Goal: Task Accomplishment & Management: Use online tool/utility

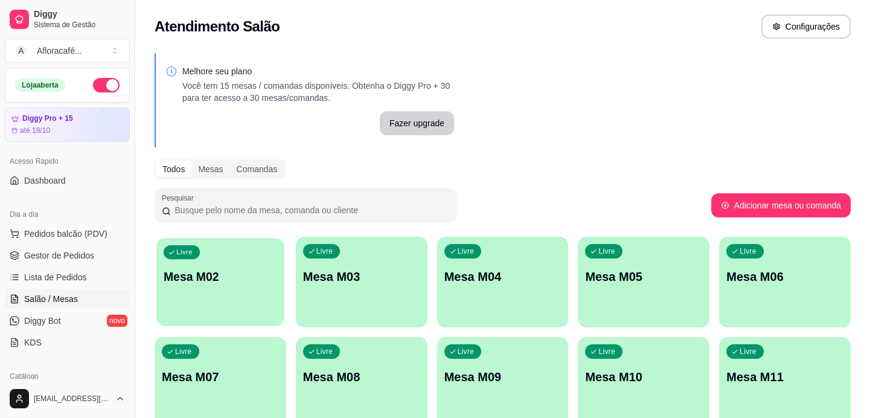
click at [270, 257] on div "Livre Mesa M02" at bounding box center [219, 275] width 127 height 74
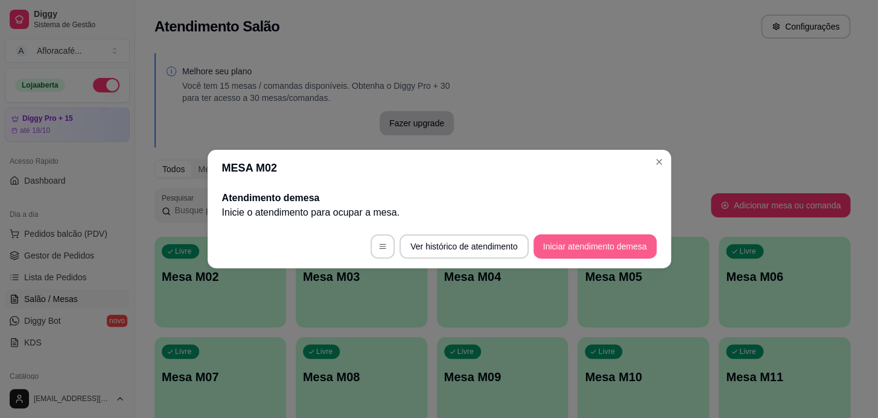
click at [616, 254] on button "Iniciar atendimento de mesa" at bounding box center [595, 246] width 123 height 24
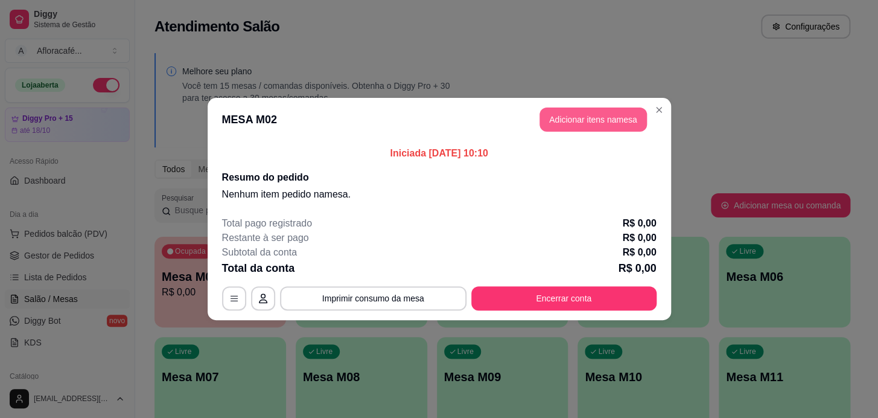
click at [587, 136] on header "MESA M02 Adicionar itens na mesa" at bounding box center [440, 119] width 464 height 43
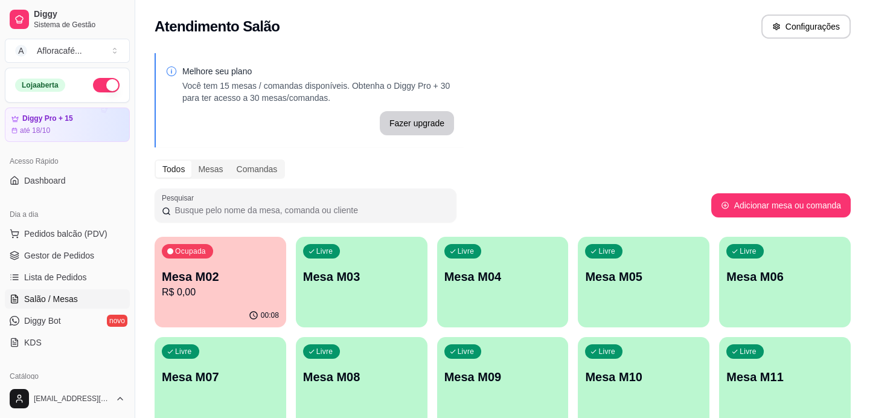
click at [249, 266] on div "Ocupada Mesa M02 R$ 0,00" at bounding box center [221, 270] width 132 height 67
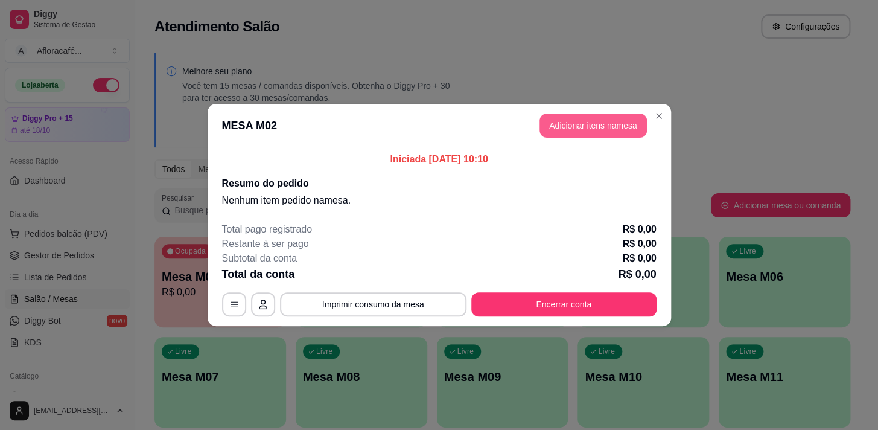
click at [628, 117] on button "Adicionar itens na mesa" at bounding box center [593, 125] width 107 height 24
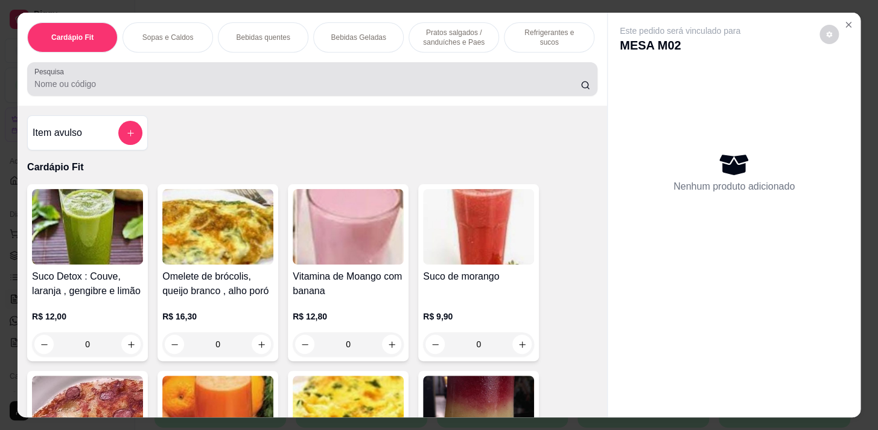
click at [467, 82] on input "Pesquisa" at bounding box center [307, 84] width 546 height 12
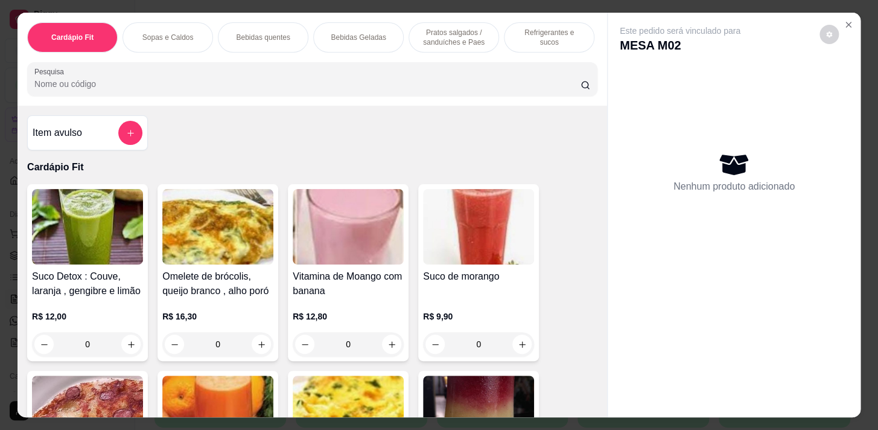
click at [453, 30] on p "Pratos salgados / sanduíches e Paes" at bounding box center [454, 37] width 70 height 19
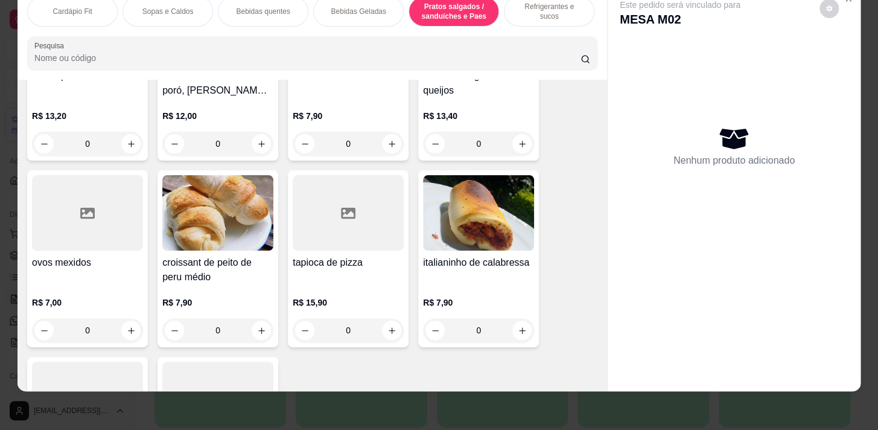
scroll to position [5319, 0]
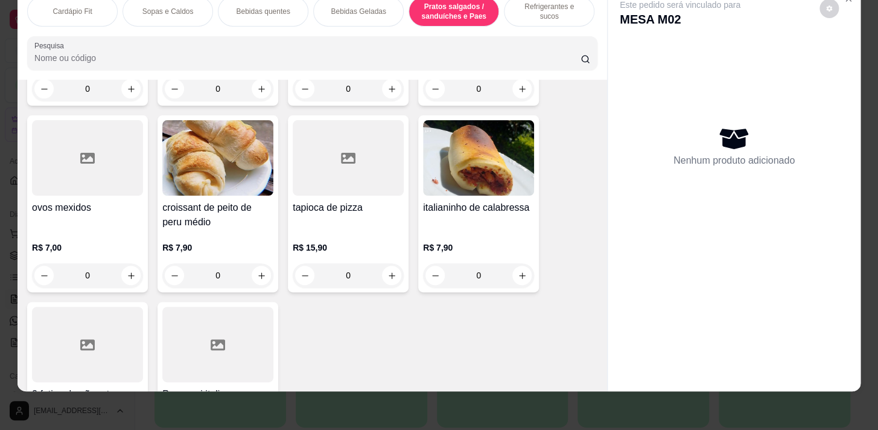
click at [518, 276] on icon "increase-product-quantity" at bounding box center [522, 275] width 9 height 9
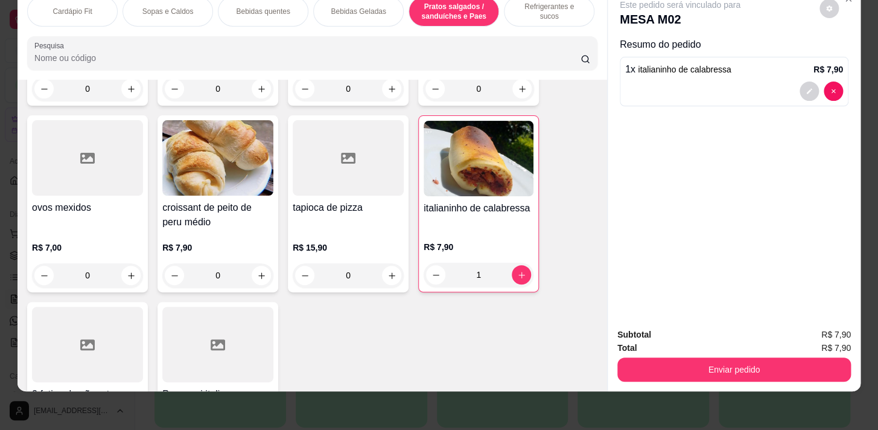
type input "1"
click at [241, 7] on p "Bebidas quentes" at bounding box center [263, 12] width 54 height 10
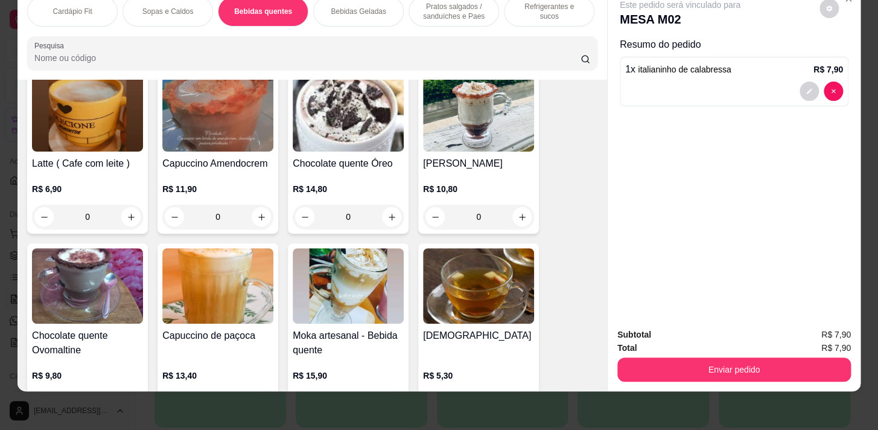
scroll to position [1309, 0]
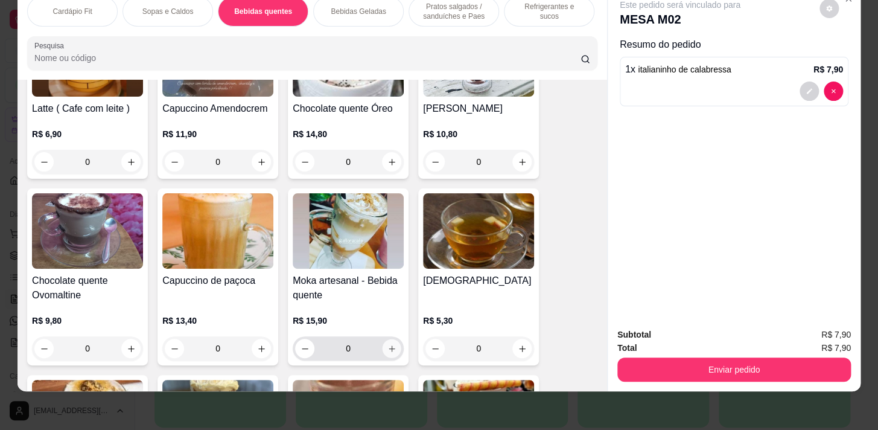
click at [388, 348] on icon "increase-product-quantity" at bounding box center [392, 348] width 9 height 9
type input "1"
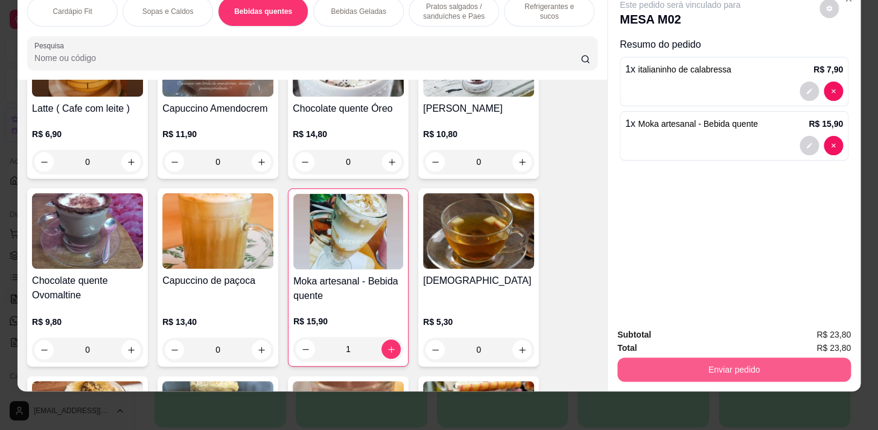
click at [755, 357] on button "Enviar pedido" at bounding box center [735, 369] width 234 height 24
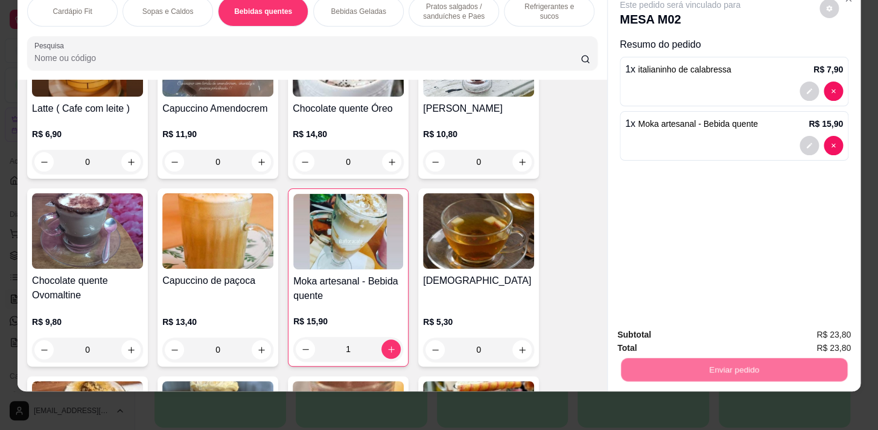
click at [822, 322] on button "Enviar pedido" at bounding box center [820, 332] width 66 height 22
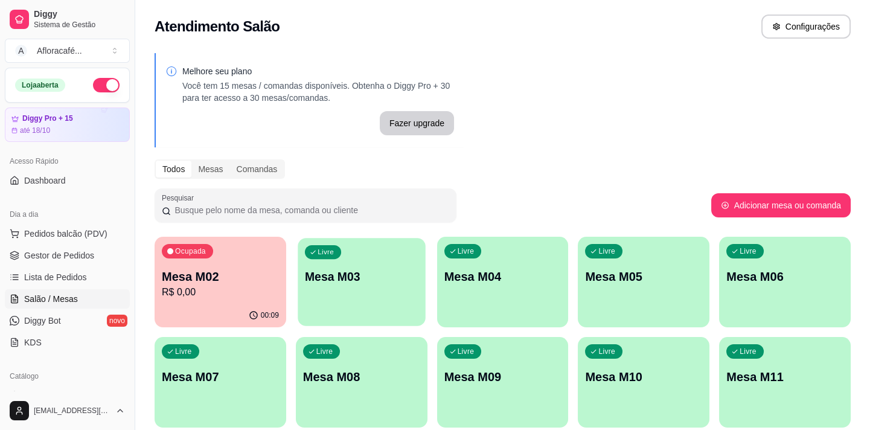
click at [372, 271] on p "Mesa M03" at bounding box center [361, 277] width 113 height 16
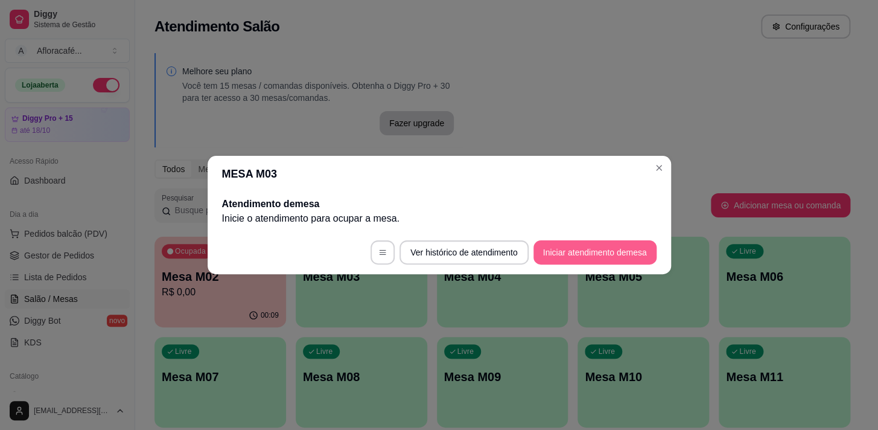
click at [586, 246] on button "Iniciar atendimento de mesa" at bounding box center [595, 252] width 123 height 24
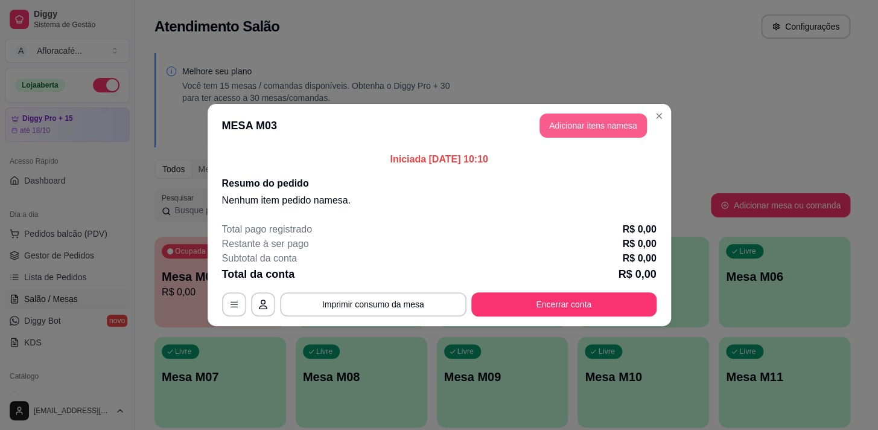
click at [589, 117] on button "Adicionar itens na mesa" at bounding box center [593, 125] width 107 height 24
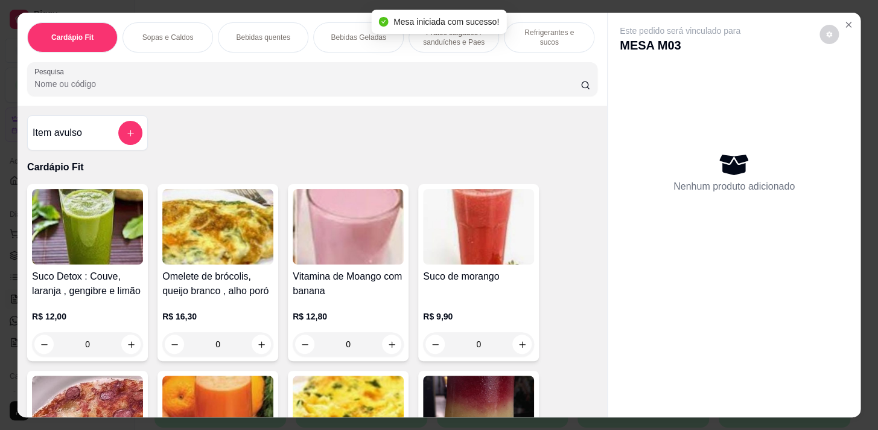
click at [232, 27] on div "Bebidas quentes" at bounding box center [263, 37] width 91 height 30
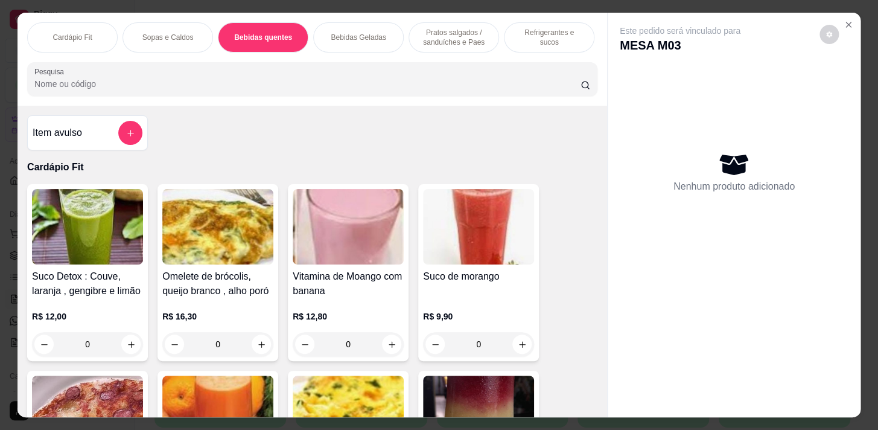
scroll to position [30, 0]
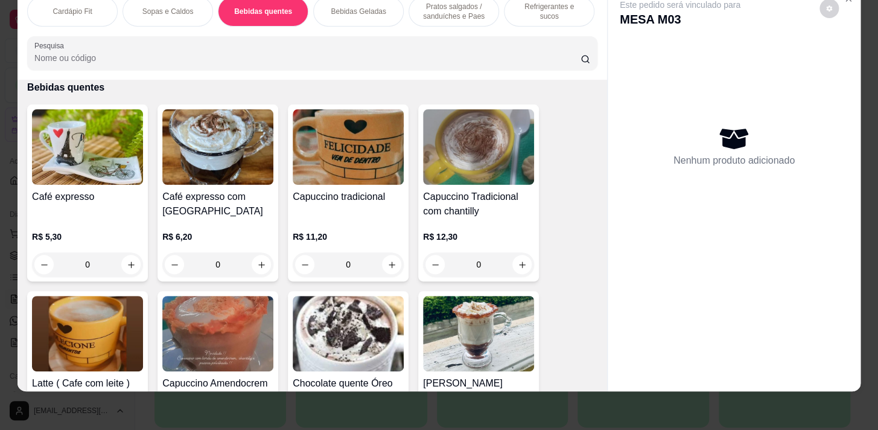
click at [346, 7] on p "Bebidas Geladas" at bounding box center [358, 12] width 55 height 10
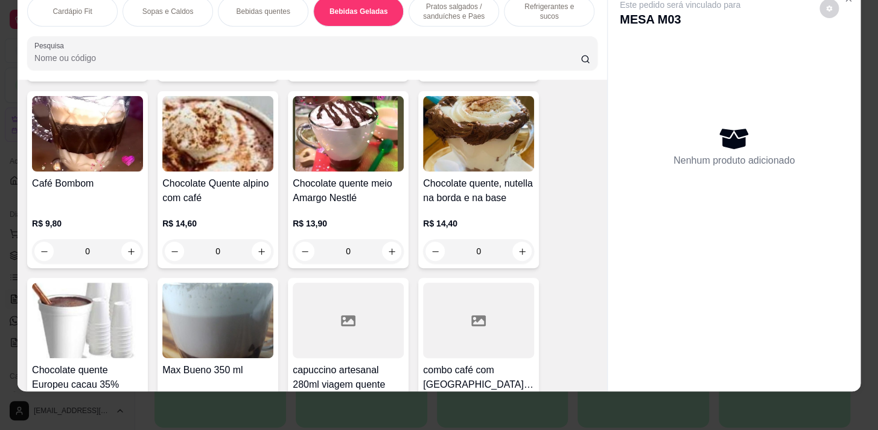
scroll to position [0, 0]
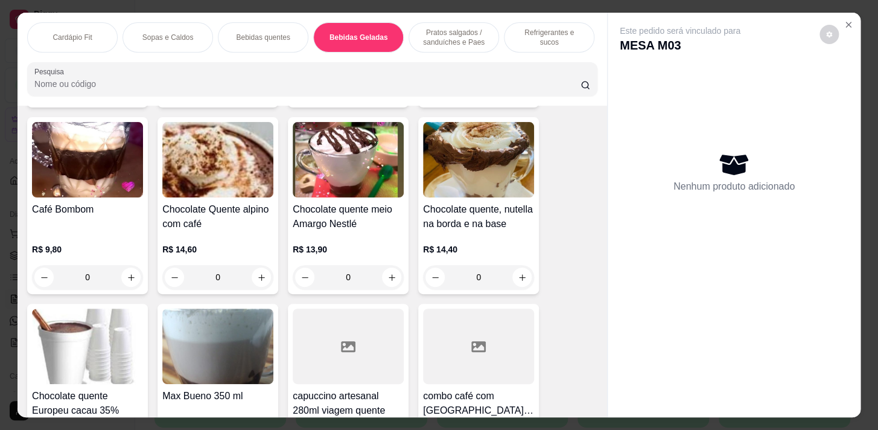
click at [84, 33] on p "Cardápio Fit" at bounding box center [72, 38] width 39 height 10
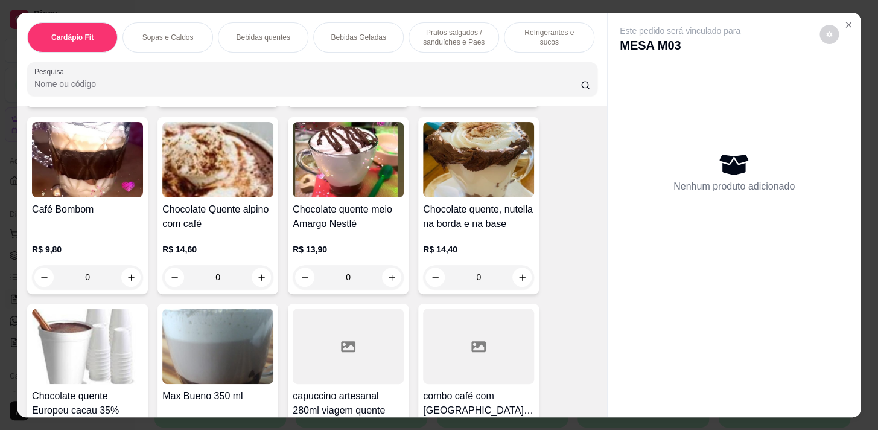
scroll to position [30, 0]
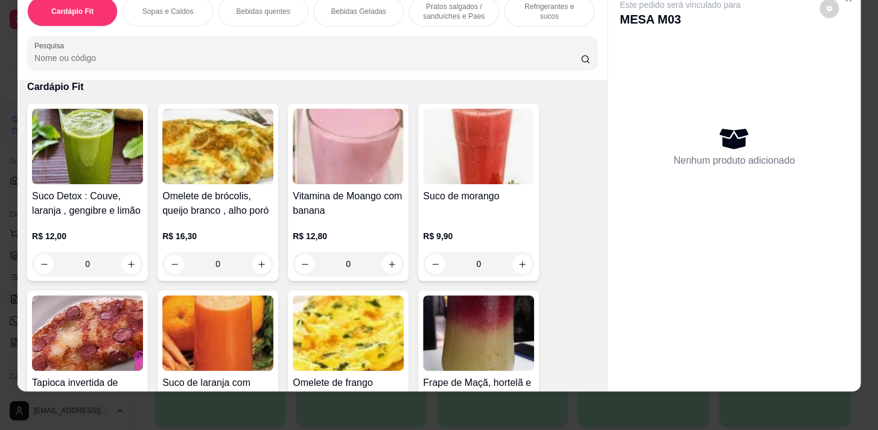
click at [71, 30] on div "Cardápio Fit Sopas e Caldos Bebidas quentes Bebidas Geladas Pratos salgados / s…" at bounding box center [313, 33] width 590 height 93
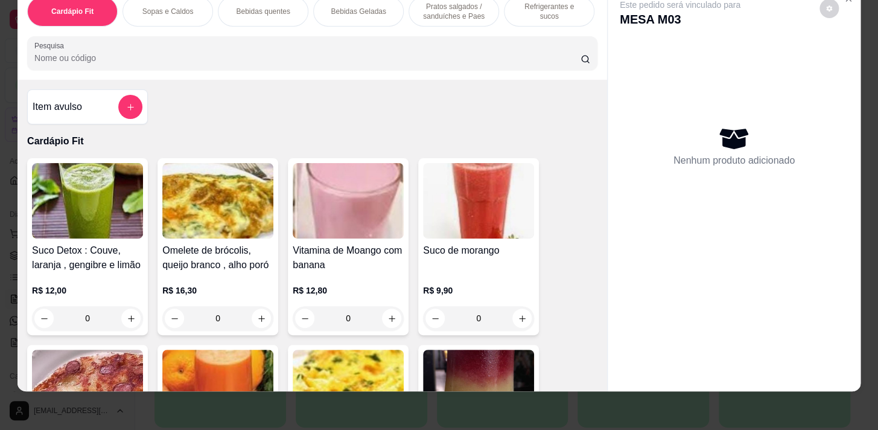
scroll to position [0, 0]
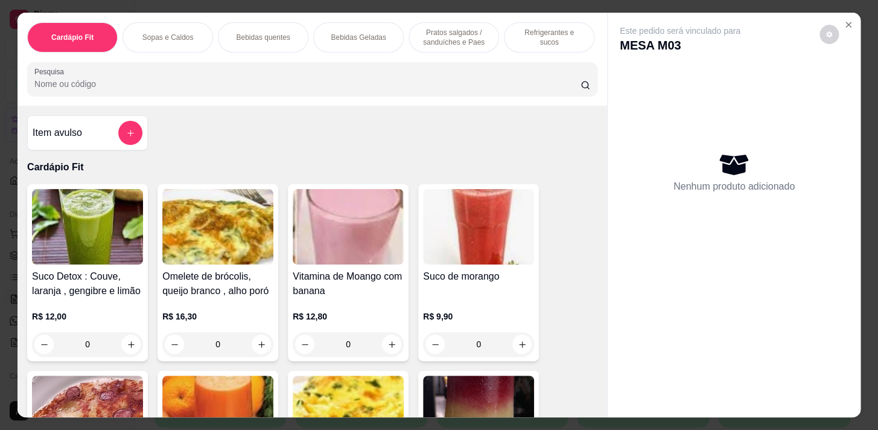
click at [121, 136] on button "add-separate-item" at bounding box center [130, 133] width 24 height 24
click at [119, 132] on button "add-separate-item" at bounding box center [131, 133] width 24 height 24
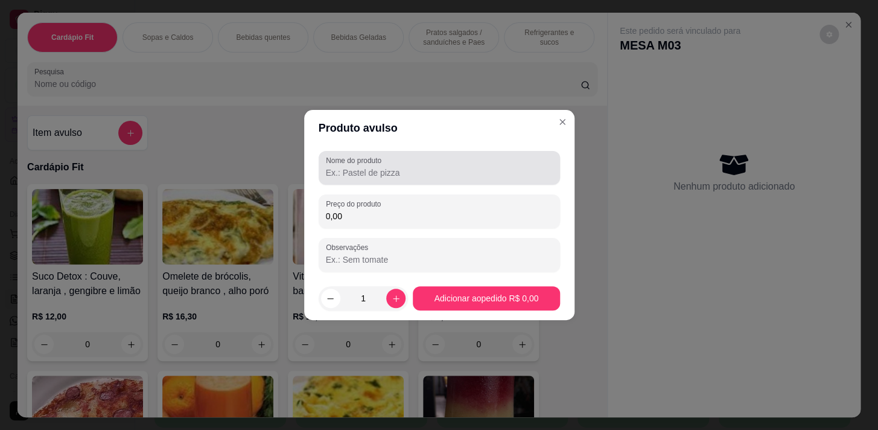
click at [348, 169] on input "Nome do produto" at bounding box center [439, 173] width 227 height 12
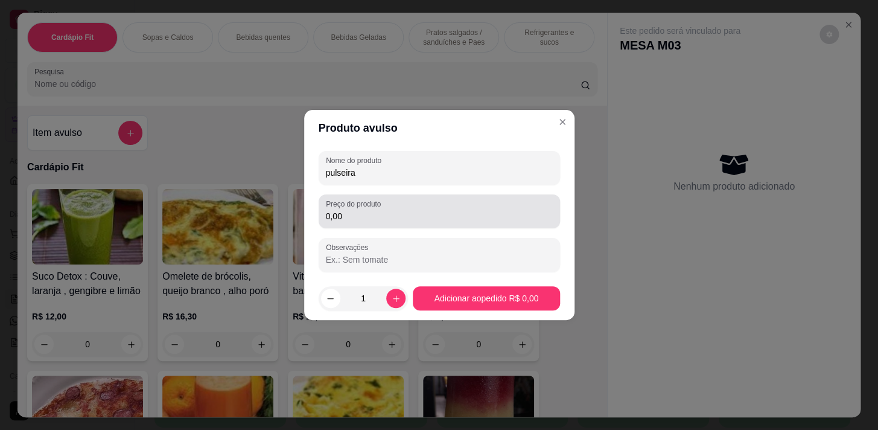
type input "pulseira"
click at [399, 212] on input "0,00" at bounding box center [439, 216] width 227 height 12
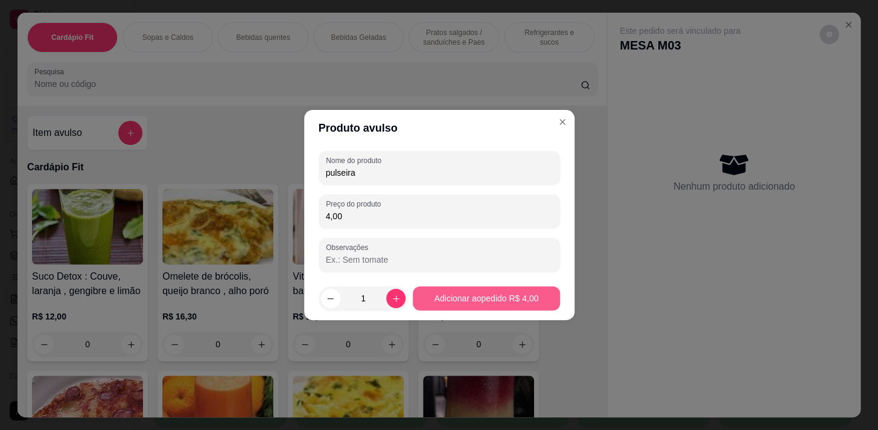
type input "4,00"
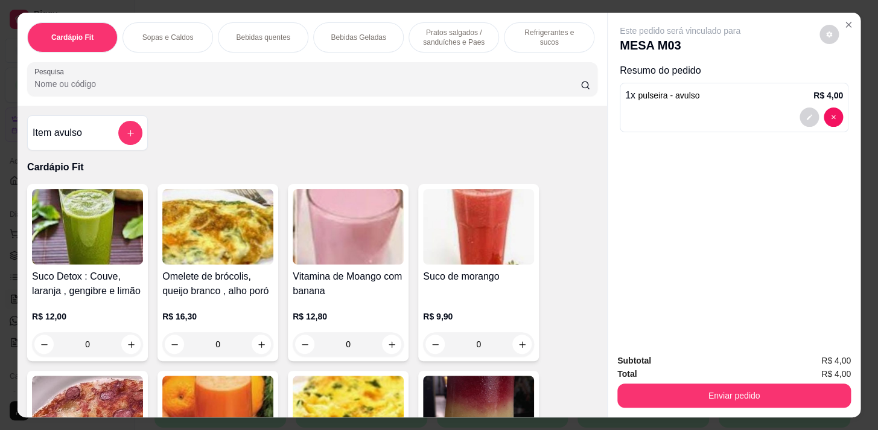
click at [451, 31] on p "Pratos salgados / sanduíches e Paes" at bounding box center [454, 37] width 70 height 19
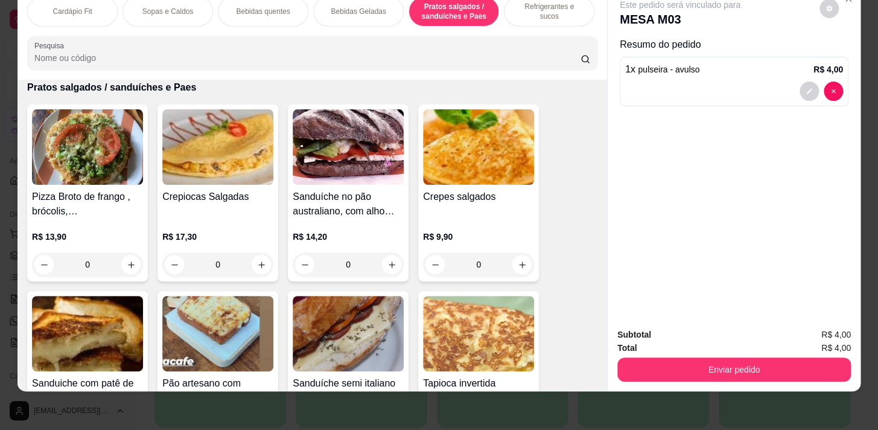
scroll to position [0, 499]
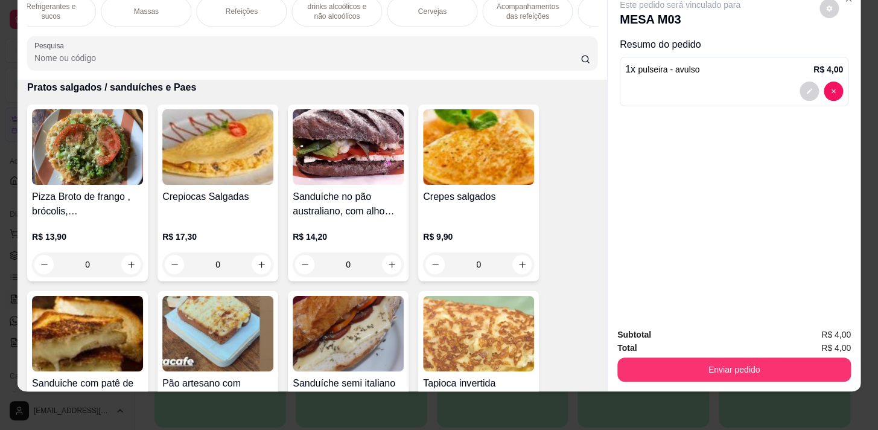
click at [532, 13] on div "Acompanhamentos das refeições" at bounding box center [527, 11] width 91 height 30
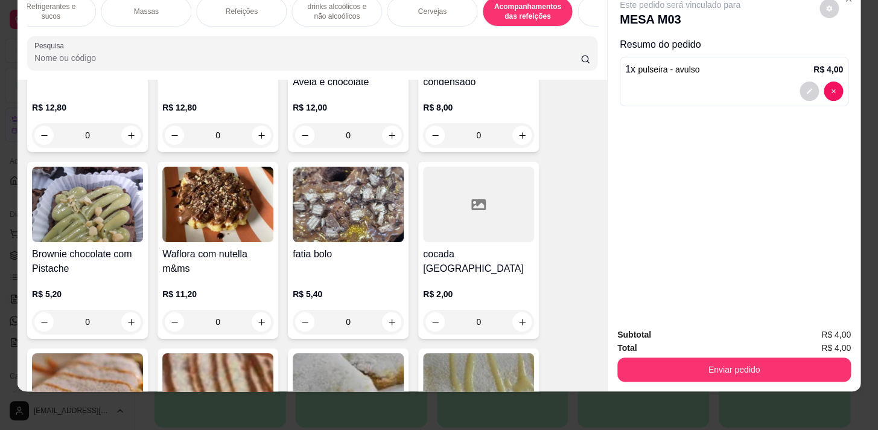
scroll to position [9556, 0]
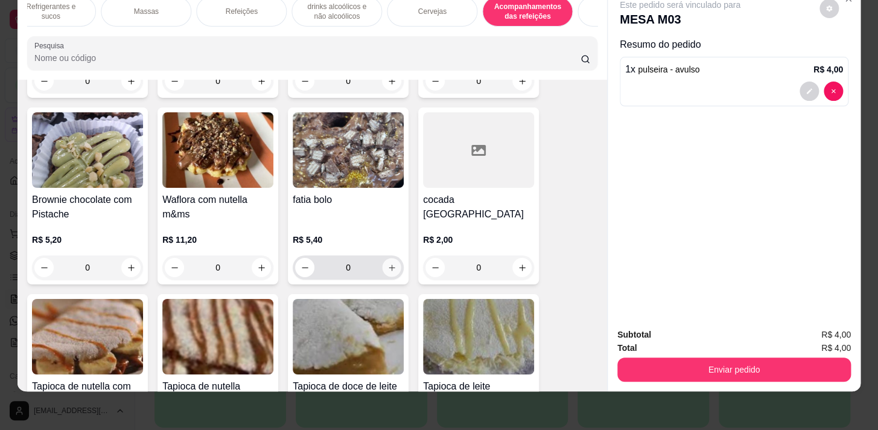
click at [388, 263] on icon "increase-product-quantity" at bounding box center [392, 267] width 9 height 9
type input "1"
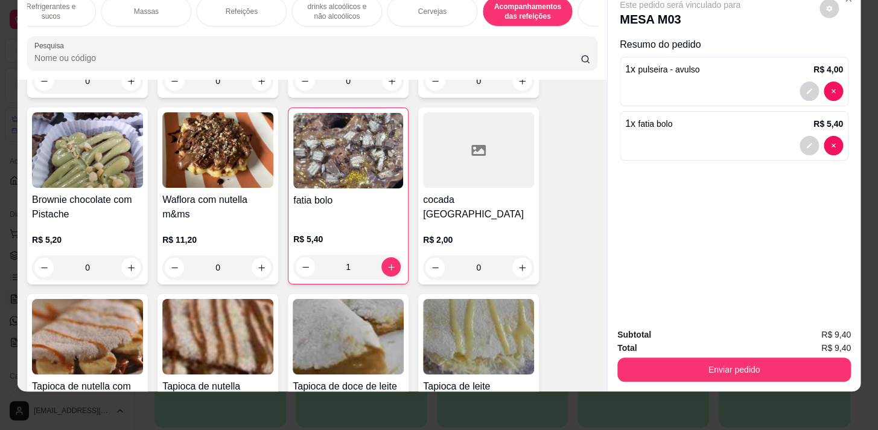
scroll to position [0, 0]
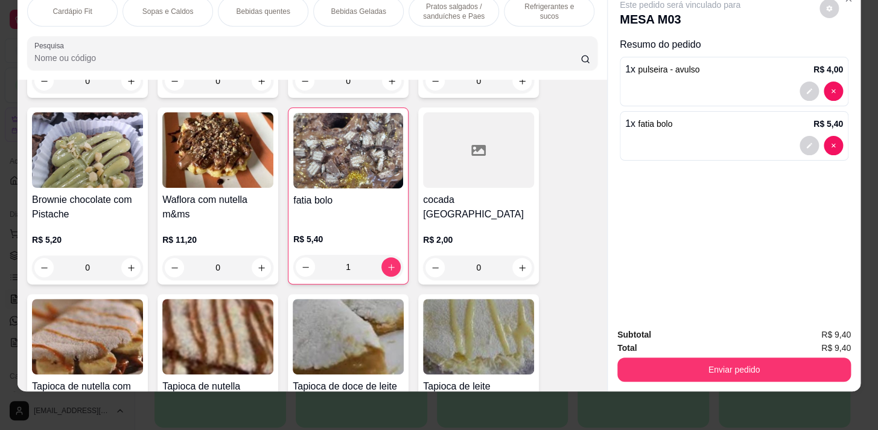
click at [330, 11] on div "Bebidas Geladas" at bounding box center [358, 11] width 91 height 30
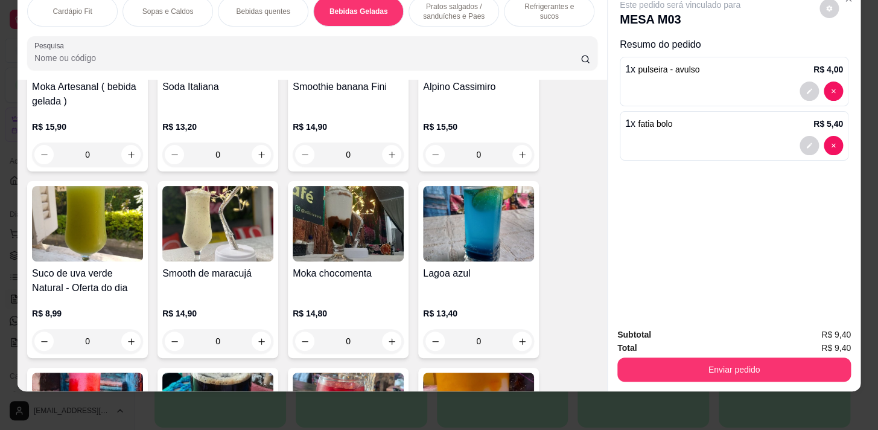
scroll to position [2054, 0]
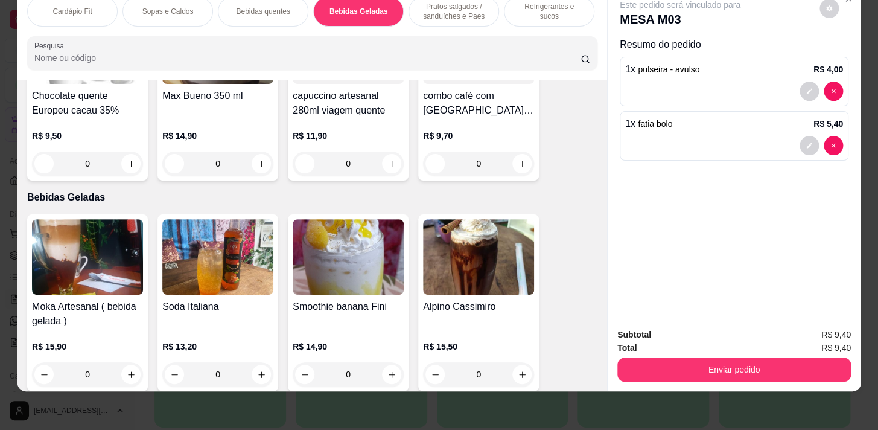
click at [144, 7] on p "Sopas e Caldos" at bounding box center [167, 12] width 51 height 10
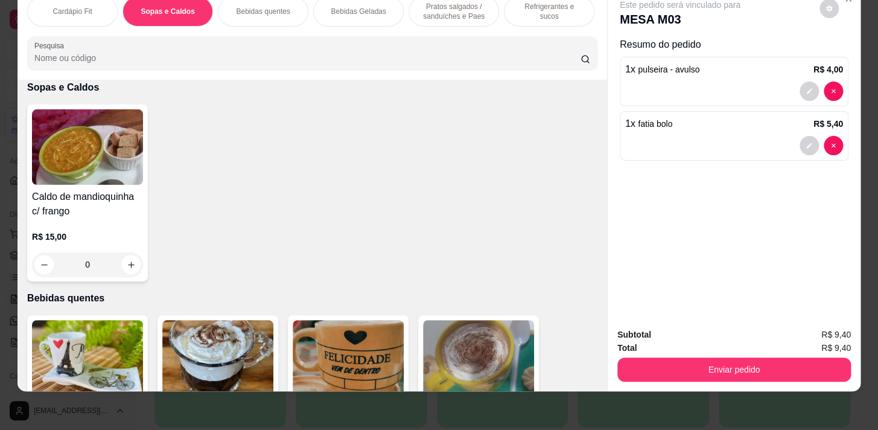
drag, startPoint x: 89, startPoint y: 6, endPoint x: 125, endPoint y: 131, distance: 130.1
click at [89, 6] on div "Cardápio Fit" at bounding box center [72, 11] width 91 height 30
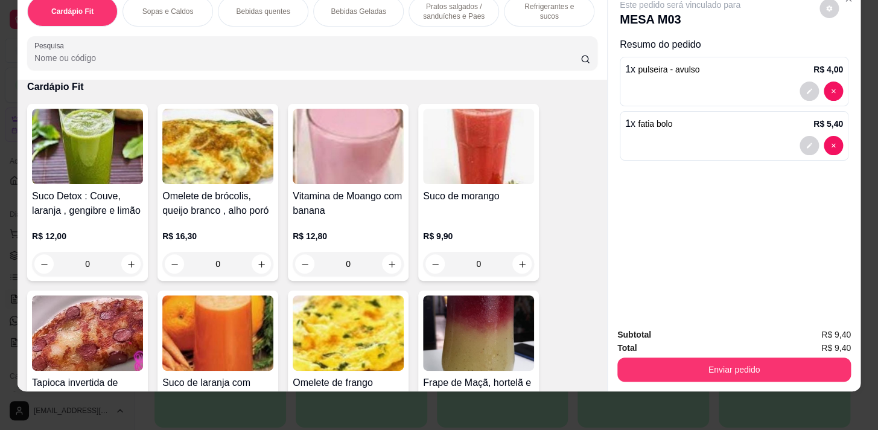
scroll to position [0, 0]
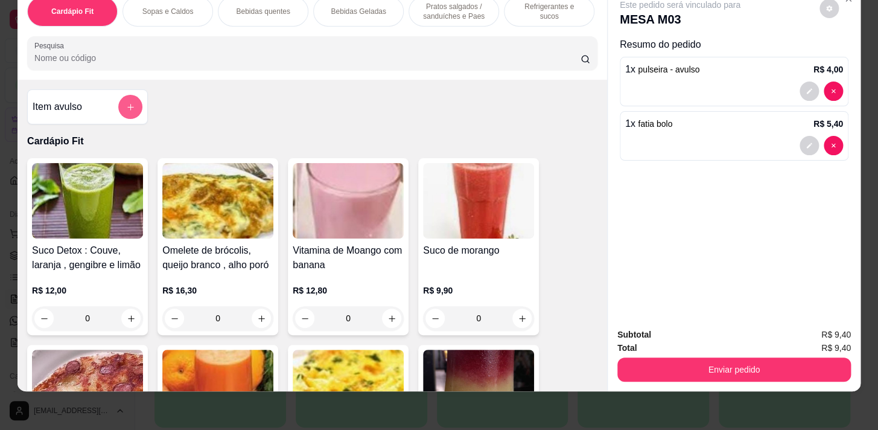
click at [135, 99] on button "add-separate-item" at bounding box center [130, 107] width 24 height 24
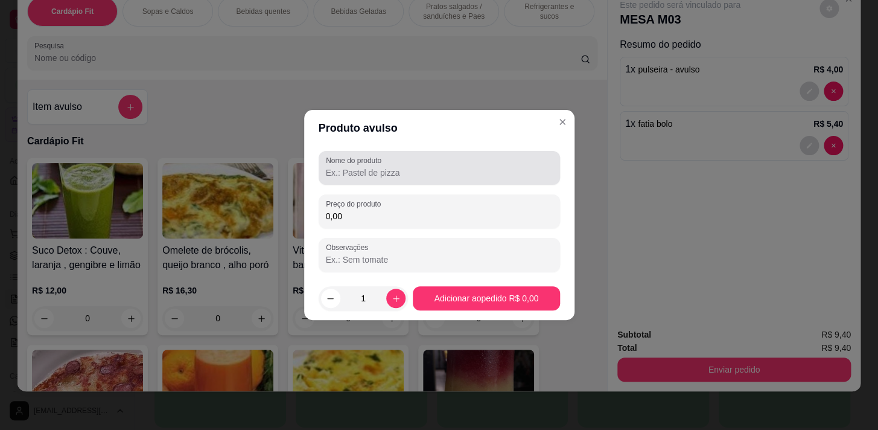
click at [375, 165] on label "Nome do produto" at bounding box center [356, 160] width 60 height 10
click at [375, 167] on input "Nome do produto" at bounding box center [439, 173] width 227 height 12
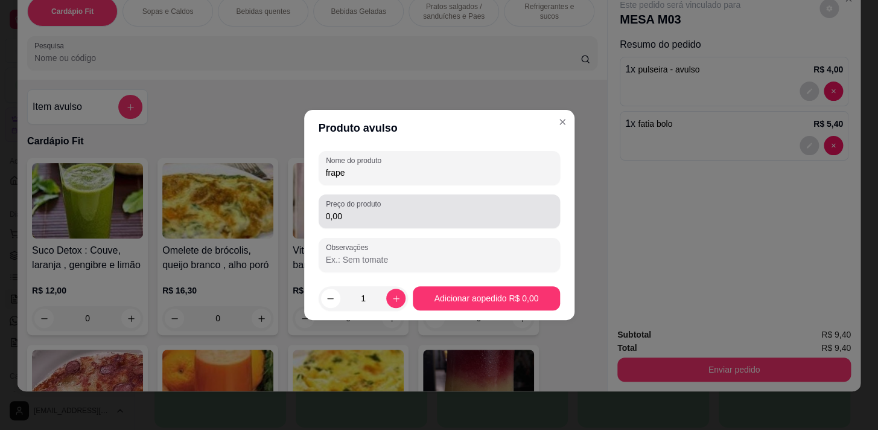
type input "frape"
click at [459, 225] on div "Preço do produto 0,00" at bounding box center [439, 211] width 241 height 34
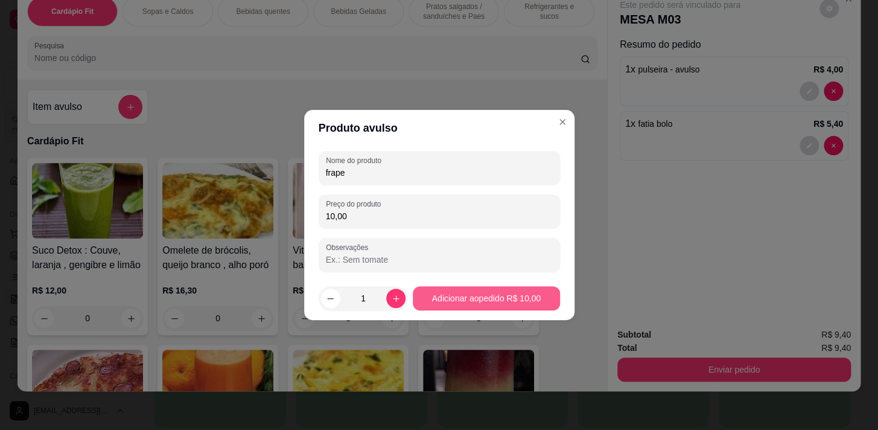
type input "10,00"
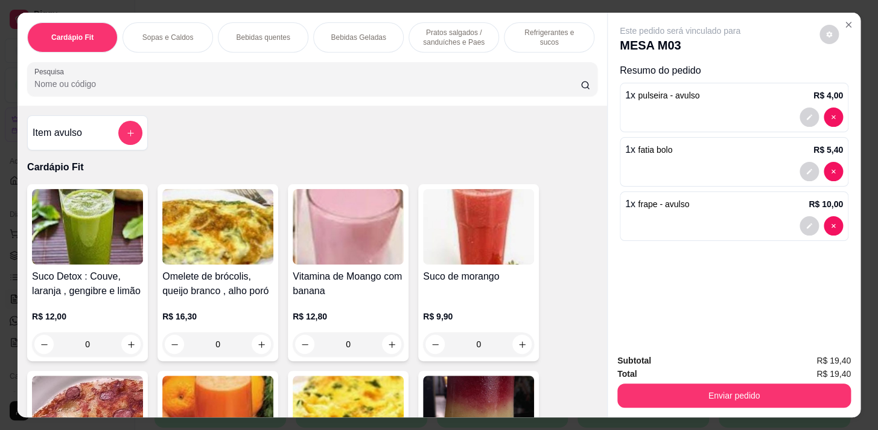
click at [300, 27] on div "Bebidas quentes" at bounding box center [263, 37] width 91 height 30
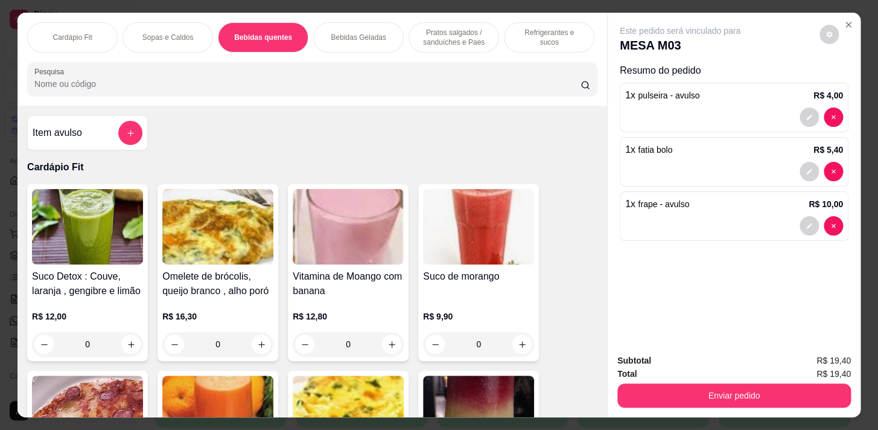
scroll to position [30, 0]
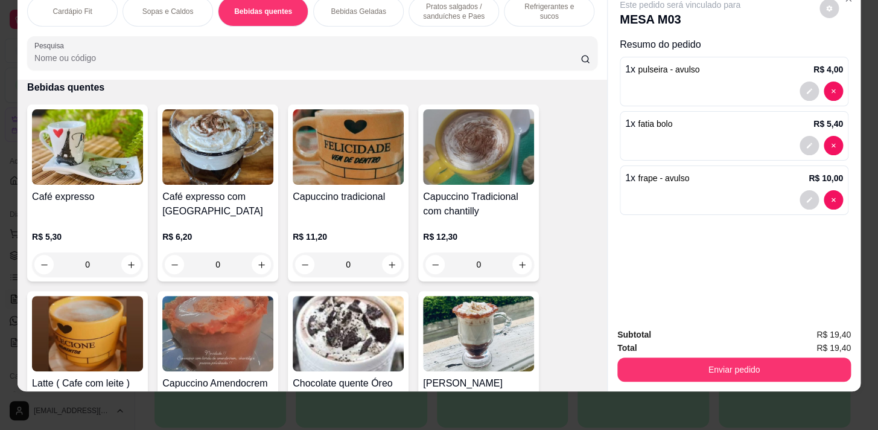
drag, startPoint x: 353, startPoint y: 10, endPoint x: 342, endPoint y: 19, distance: 14.1
click at [353, 10] on div "Bebidas Geladas" at bounding box center [358, 11] width 91 height 30
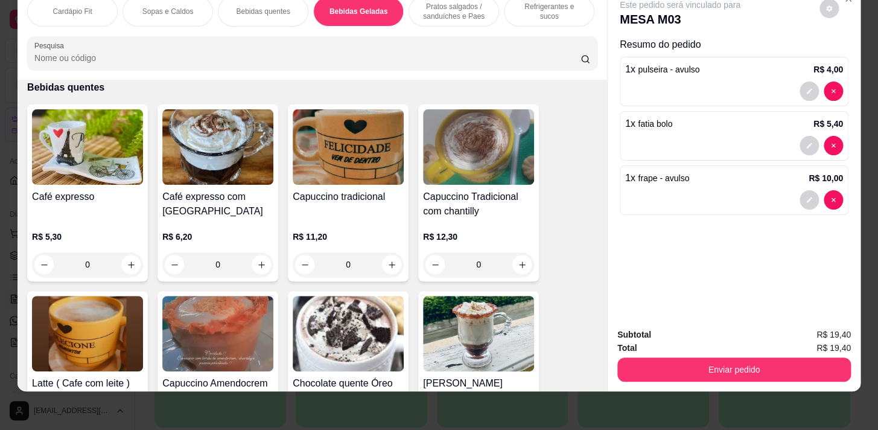
scroll to position [2163, 0]
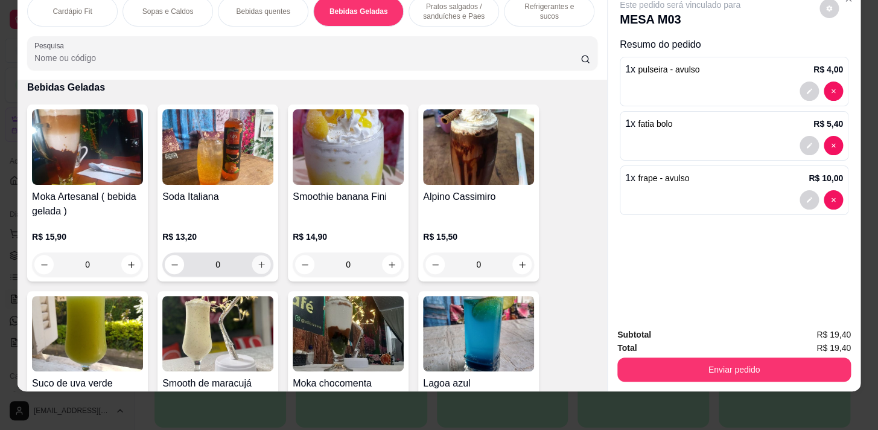
click at [259, 263] on icon "increase-product-quantity" at bounding box center [261, 264] width 9 height 9
type input "1"
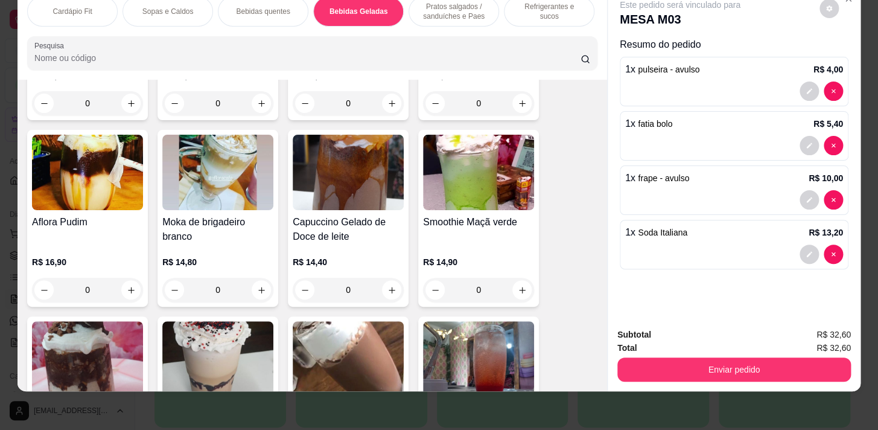
scroll to position [2987, 0]
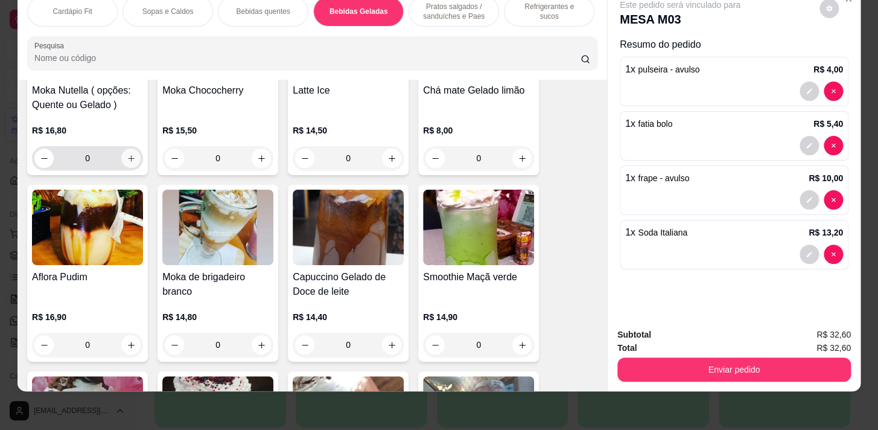
click at [130, 167] on button "increase-product-quantity" at bounding box center [130, 157] width 19 height 19
type input "1"
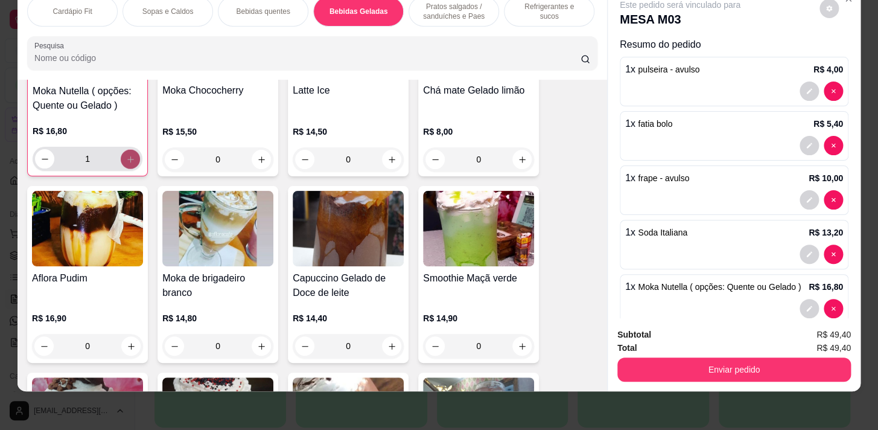
scroll to position [2987, 0]
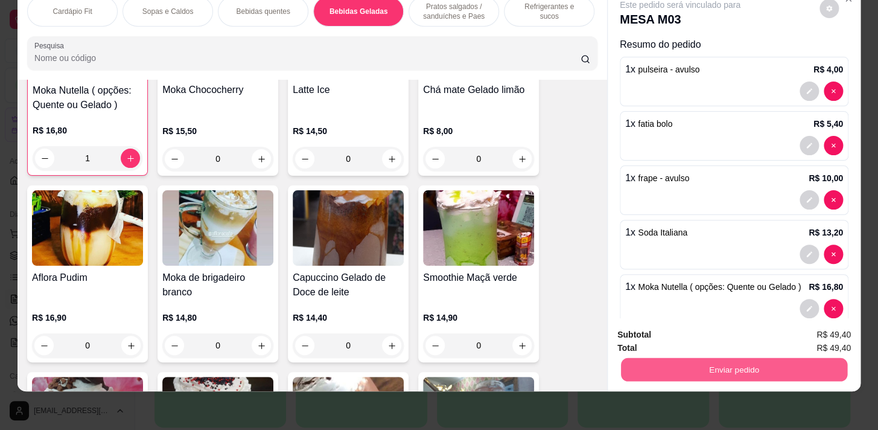
click at [724, 357] on button "Enviar pedido" at bounding box center [734, 369] width 226 height 24
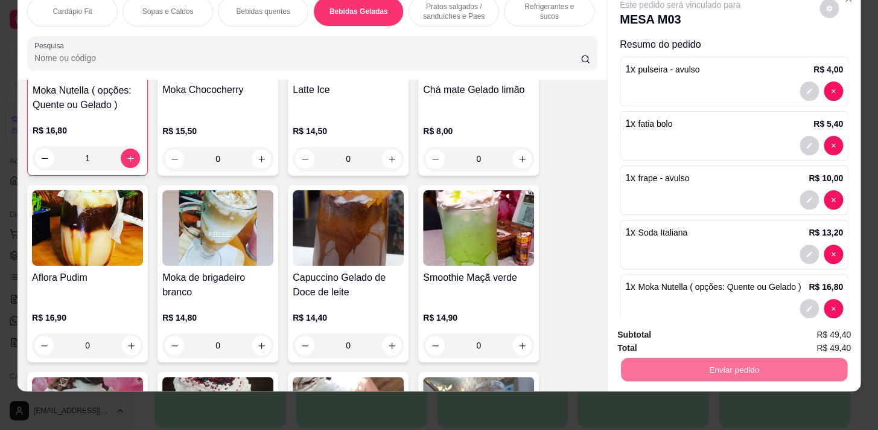
click at [797, 333] on button "Enviar pedido" at bounding box center [820, 332] width 68 height 23
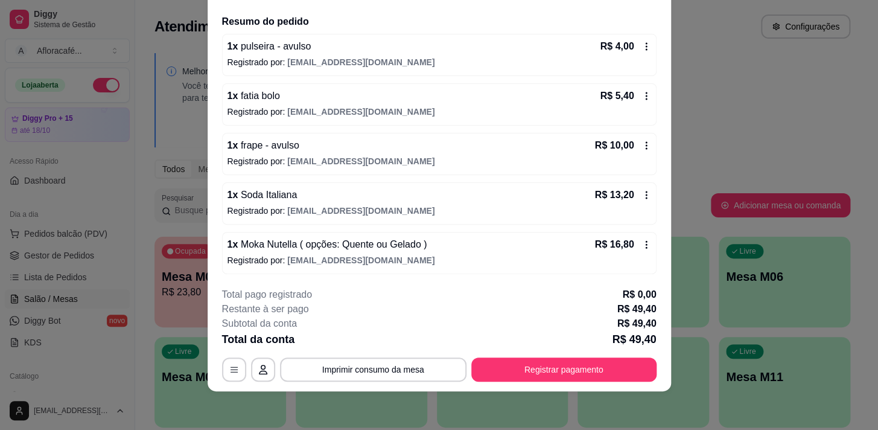
scroll to position [35, 0]
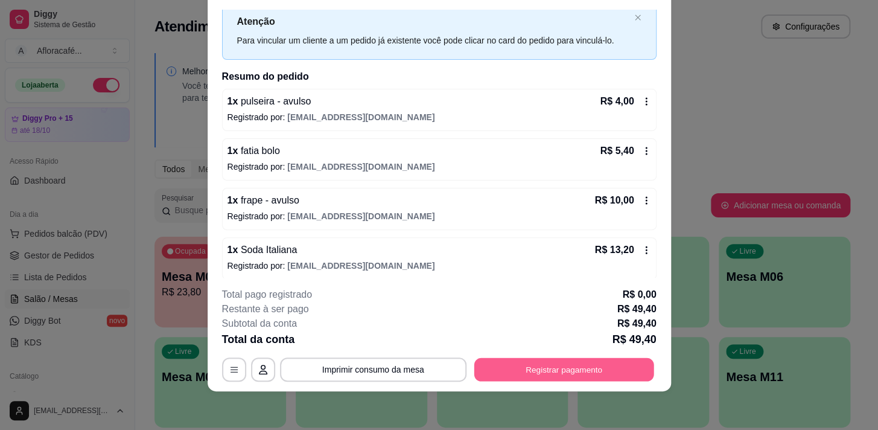
click at [587, 358] on button "Registrar pagamento" at bounding box center [564, 370] width 180 height 24
click at [495, 377] on button "Registrar pagamento" at bounding box center [564, 370] width 180 height 24
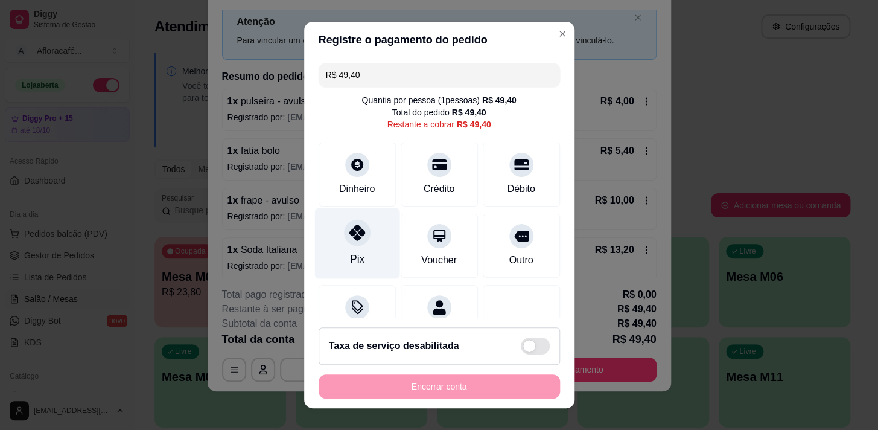
click at [326, 238] on div "Pix" at bounding box center [356, 243] width 85 height 71
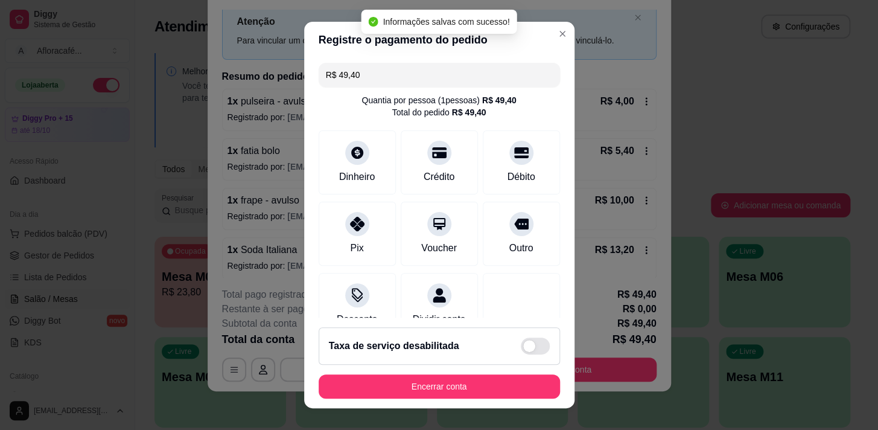
type input "R$ 0,00"
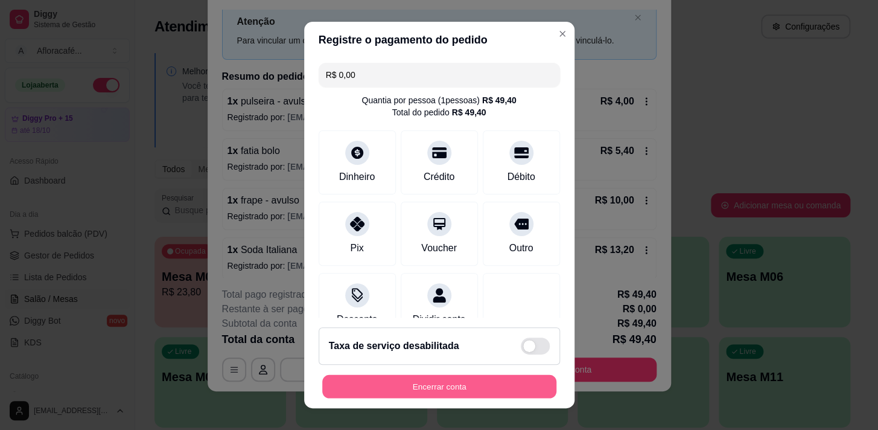
click at [522, 383] on button "Encerrar conta" at bounding box center [439, 387] width 234 height 24
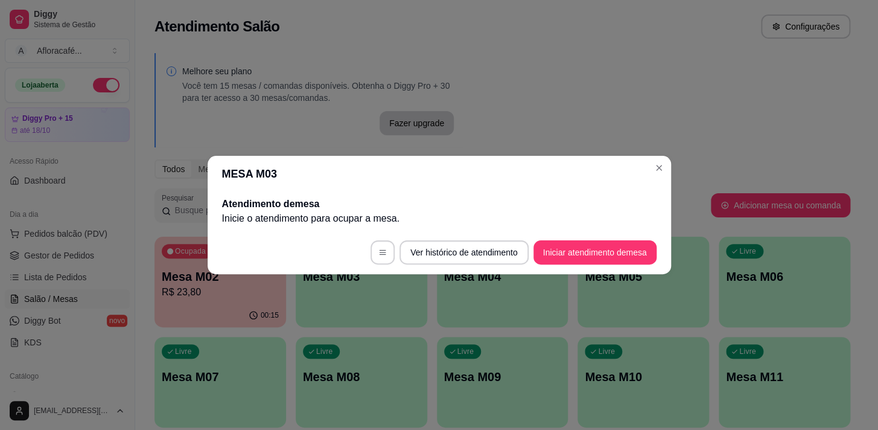
scroll to position [0, 0]
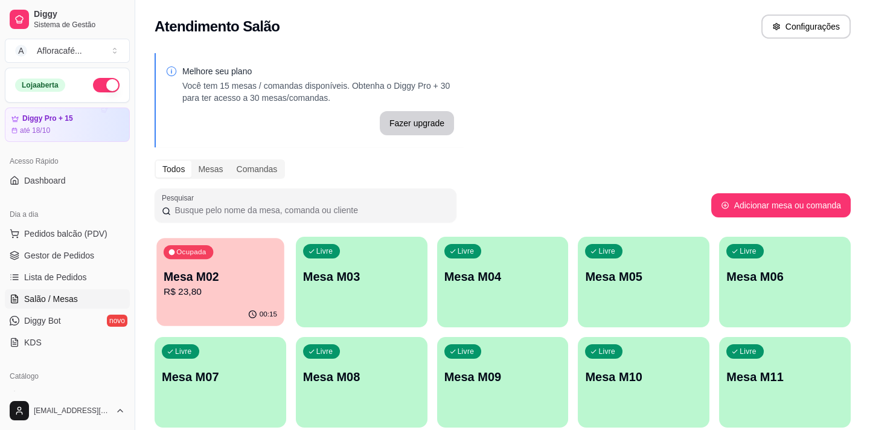
click at [225, 286] on p "R$ 23,80" at bounding box center [220, 292] width 113 height 14
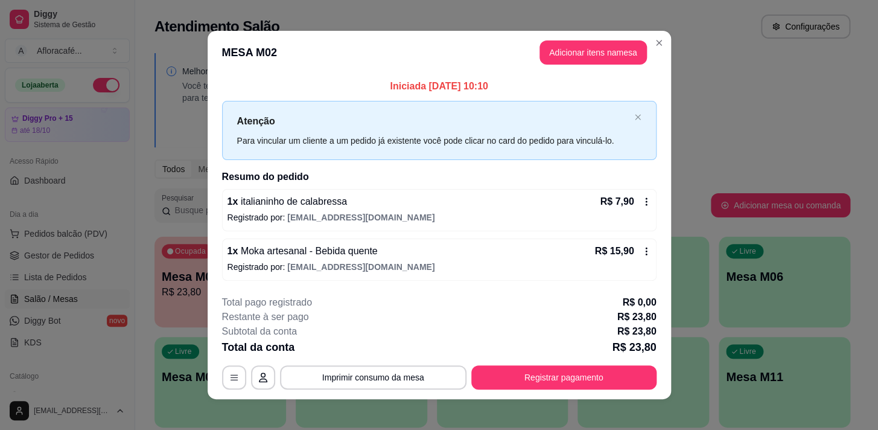
scroll to position [7, 0]
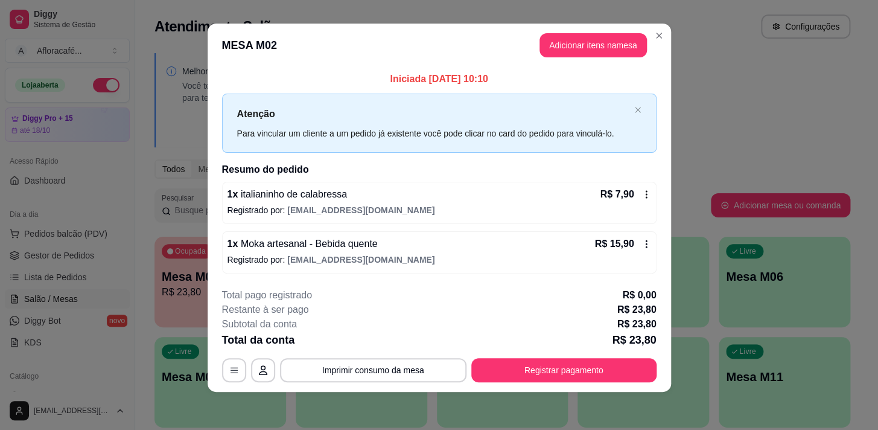
click at [511, 378] on button "Registrar pagamento" at bounding box center [563, 370] width 185 height 24
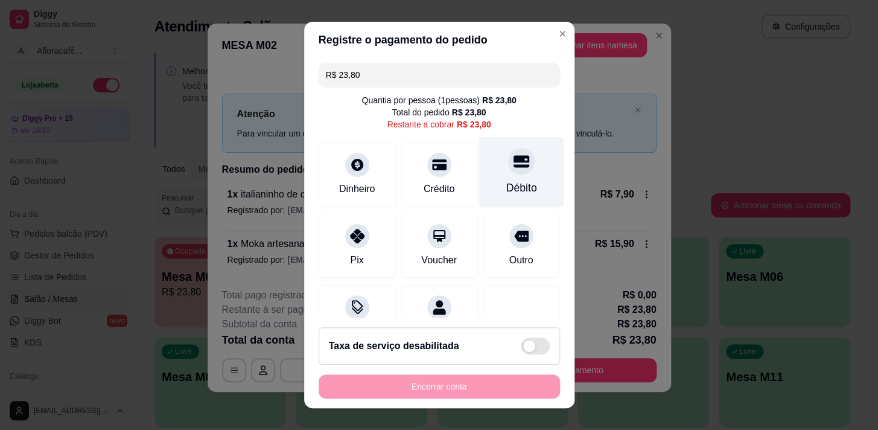
click at [513, 159] on icon at bounding box center [521, 161] width 16 height 12
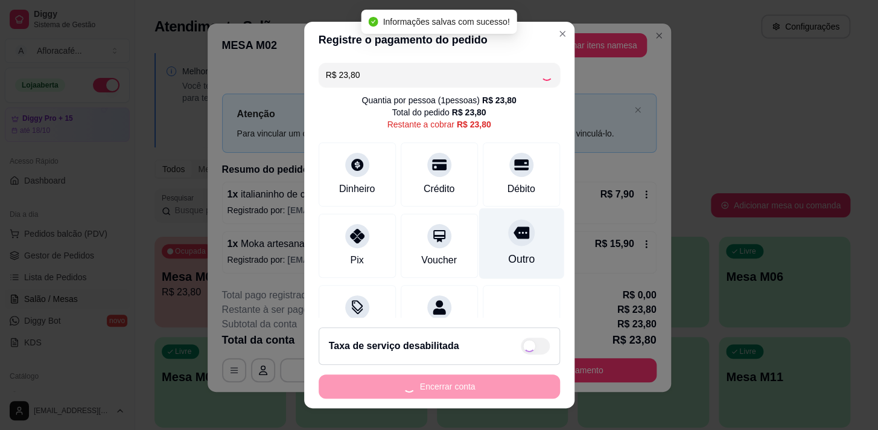
type input "R$ 0,00"
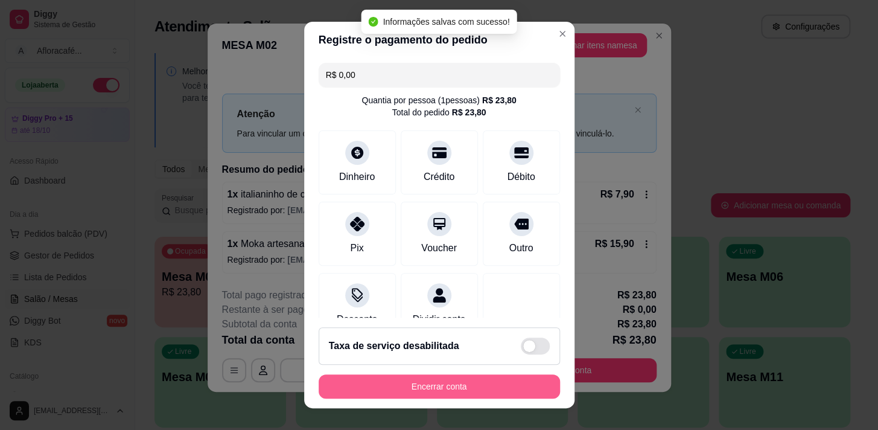
click at [459, 394] on button "Encerrar conta" at bounding box center [439, 386] width 241 height 24
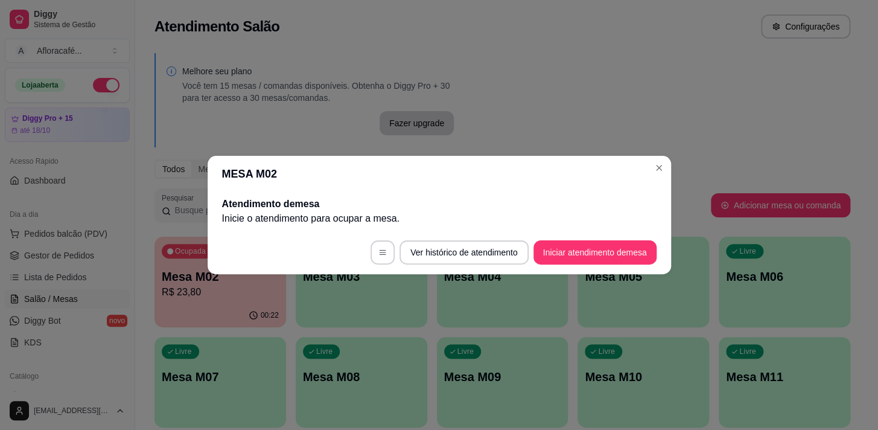
scroll to position [0, 0]
